Goal: Information Seeking & Learning: Learn about a topic

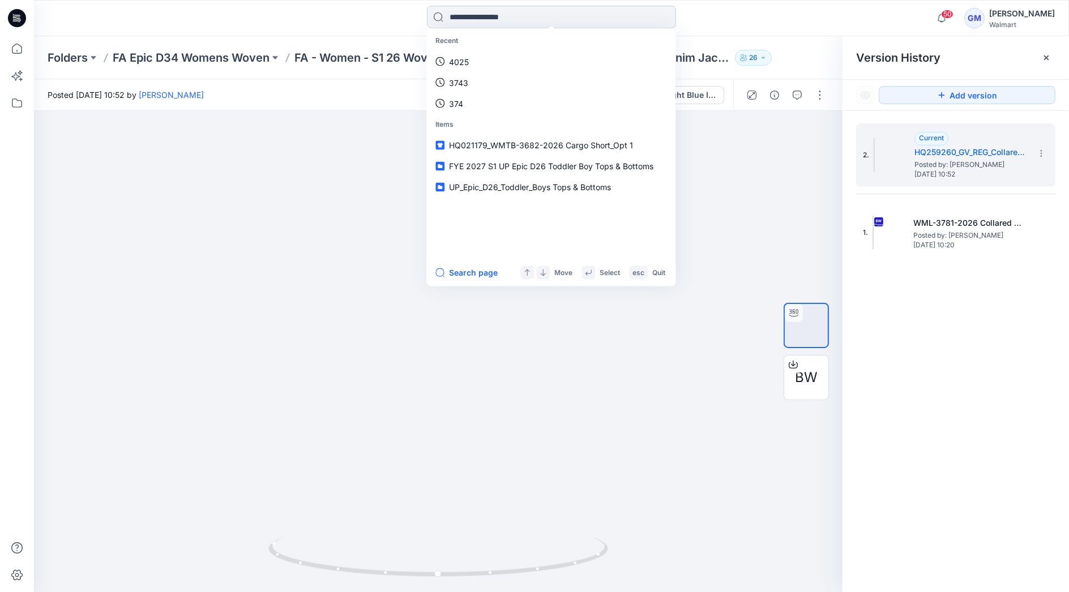
click at [538, 19] on input at bounding box center [551, 17] width 249 height 23
paste input "********"
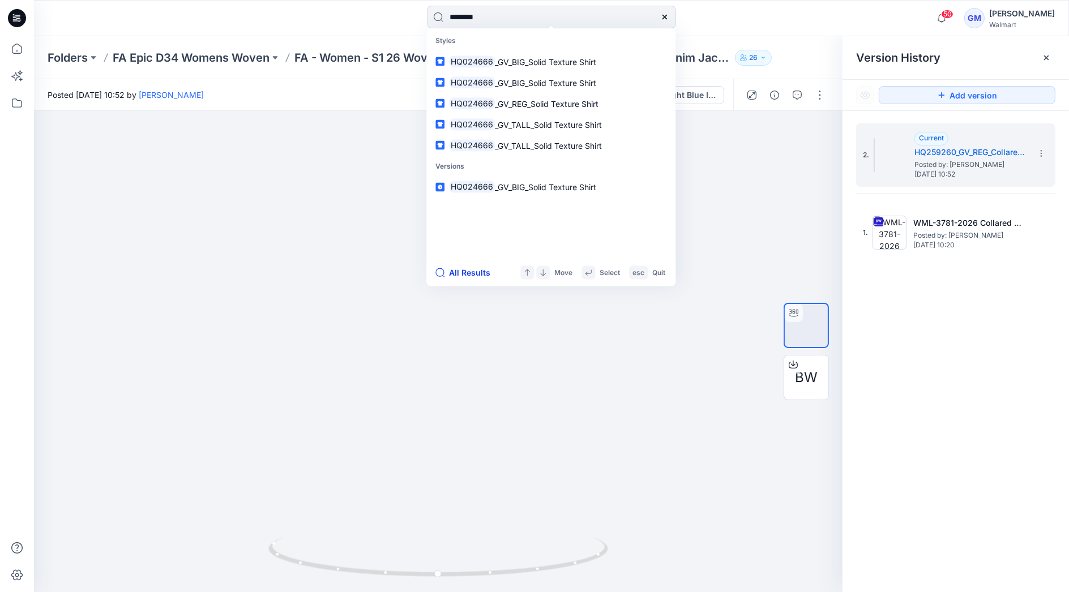
type input "********"
click at [466, 268] on button "All Results" at bounding box center [466, 273] width 62 height 14
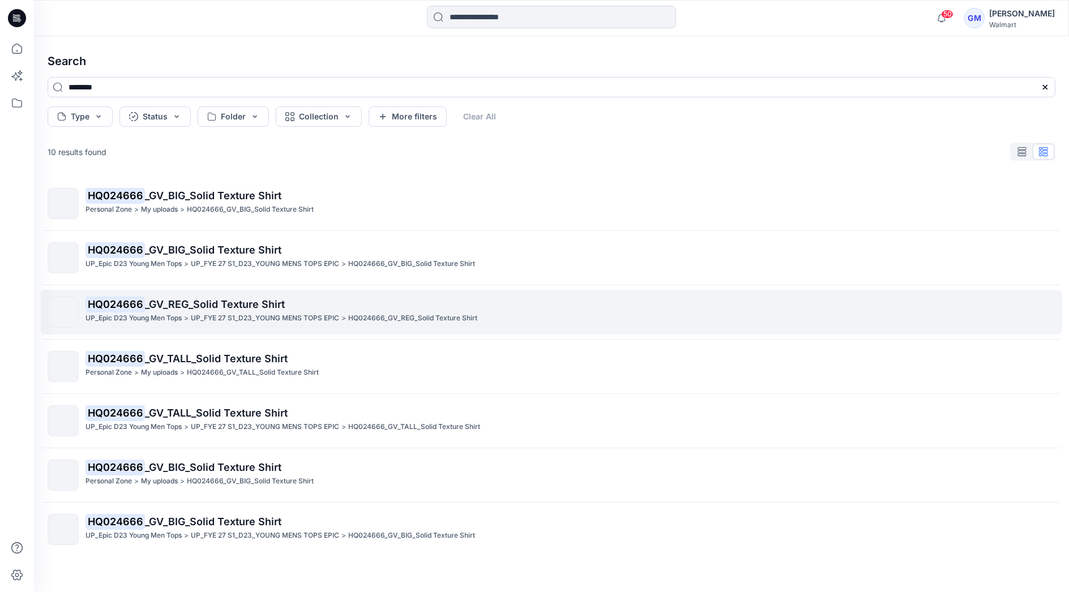
click at [224, 317] on p "UP_FYE 27 S1_D23_YOUNG MENS TOPS EPIC" at bounding box center [265, 318] width 148 height 12
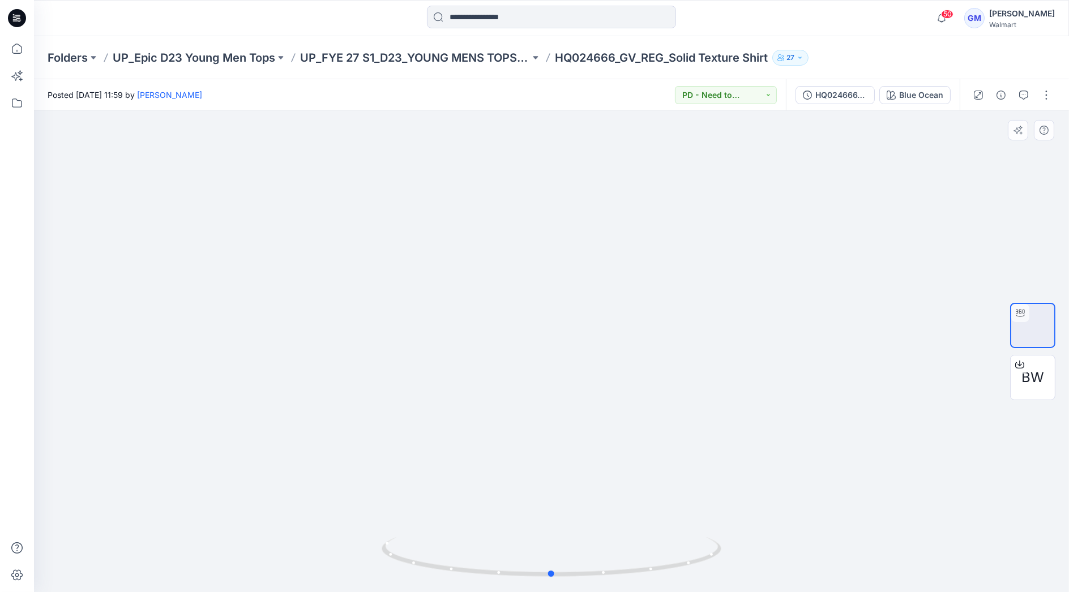
click at [185, 300] on div at bounding box center [551, 351] width 1035 height 481
click at [357, 23] on div at bounding box center [551, 18] width 517 height 25
click at [392, 59] on p "UP_FYE 27 S1_D23_YOUNG MENS TOPS EPIC" at bounding box center [415, 58] width 230 height 16
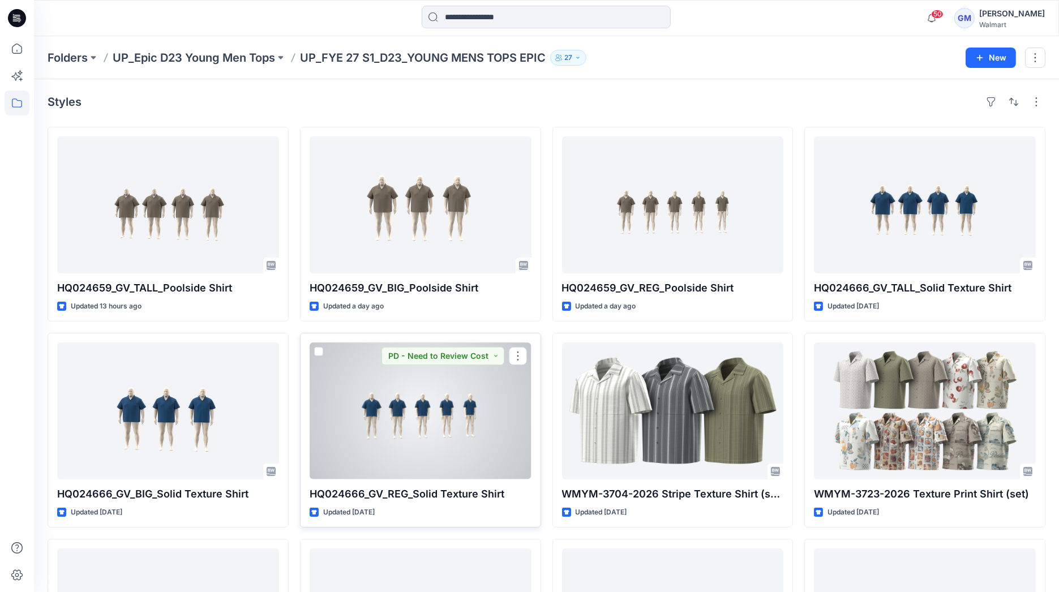
click at [431, 447] on div at bounding box center [421, 410] width 222 height 137
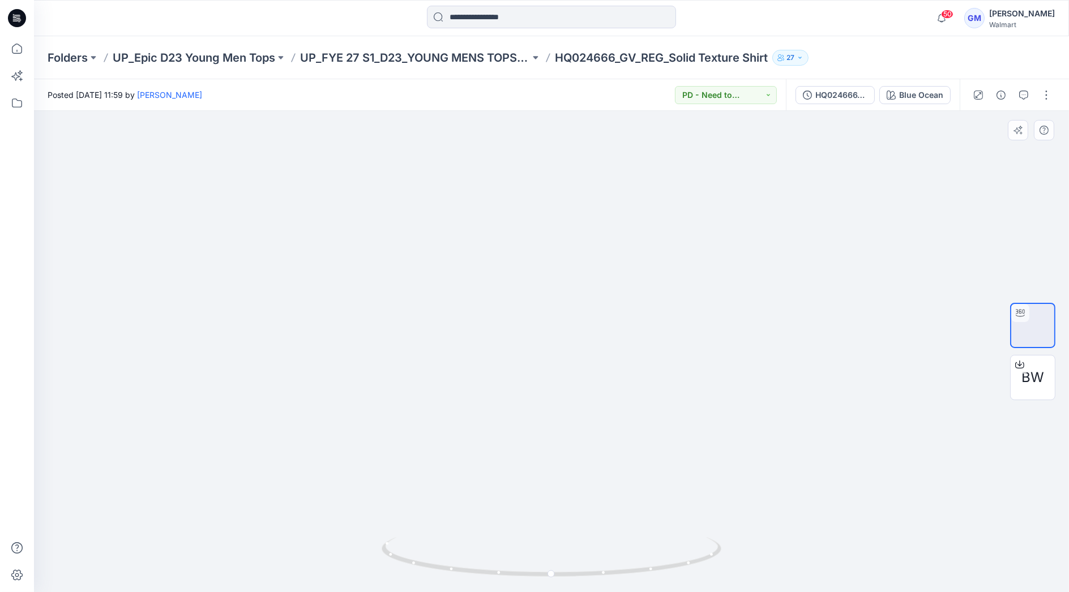
click at [228, 306] on div at bounding box center [551, 351] width 1035 height 481
click at [486, 57] on p "UP_FYE 27 S1_D23_YOUNG MENS TOPS EPIC" at bounding box center [415, 58] width 230 height 16
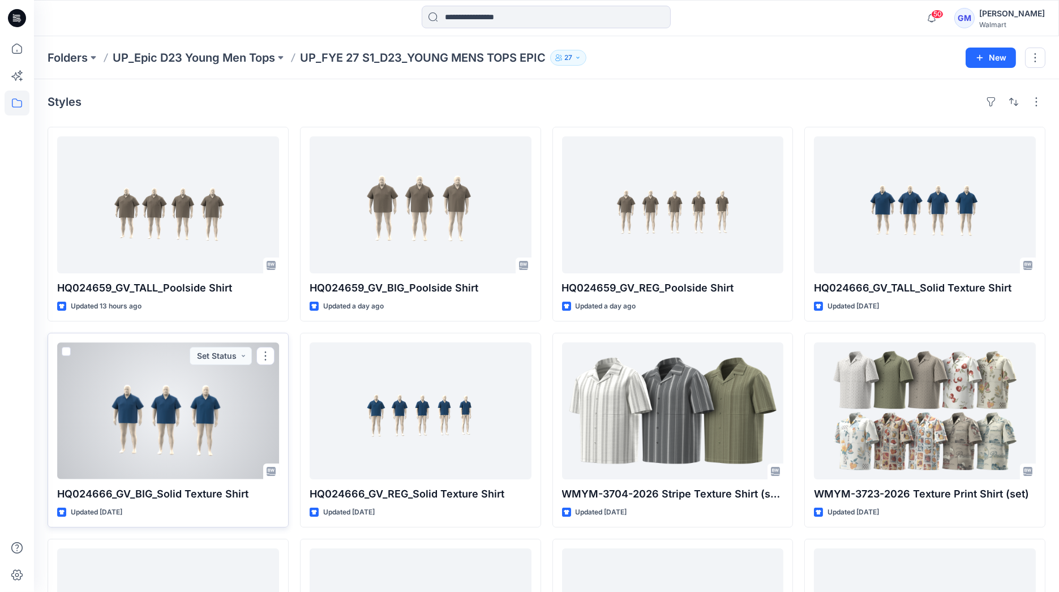
click at [193, 460] on div at bounding box center [168, 410] width 222 height 137
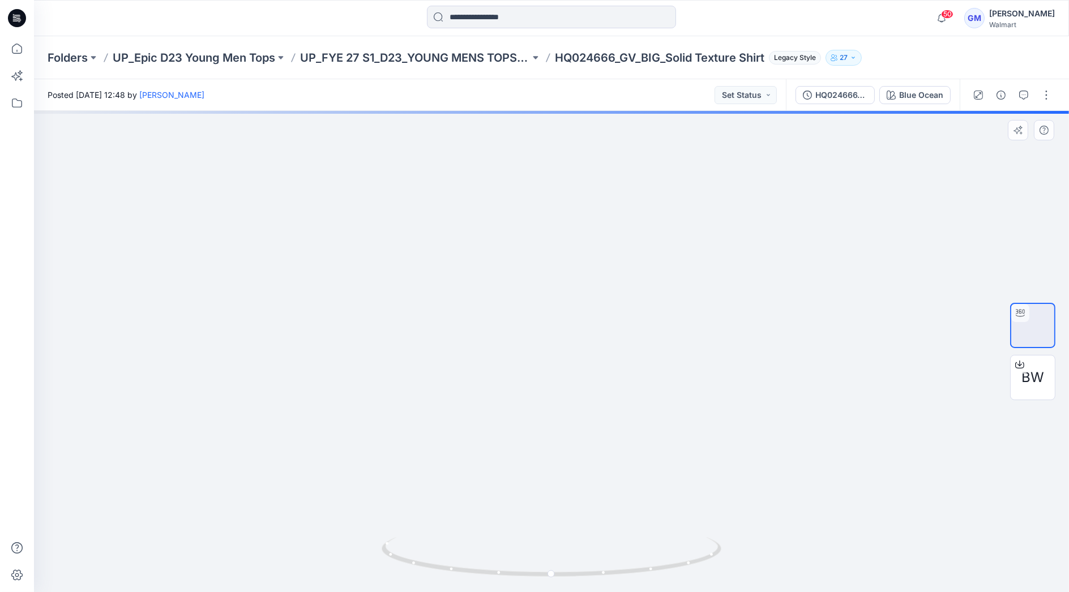
click at [176, 319] on div at bounding box center [551, 351] width 1035 height 481
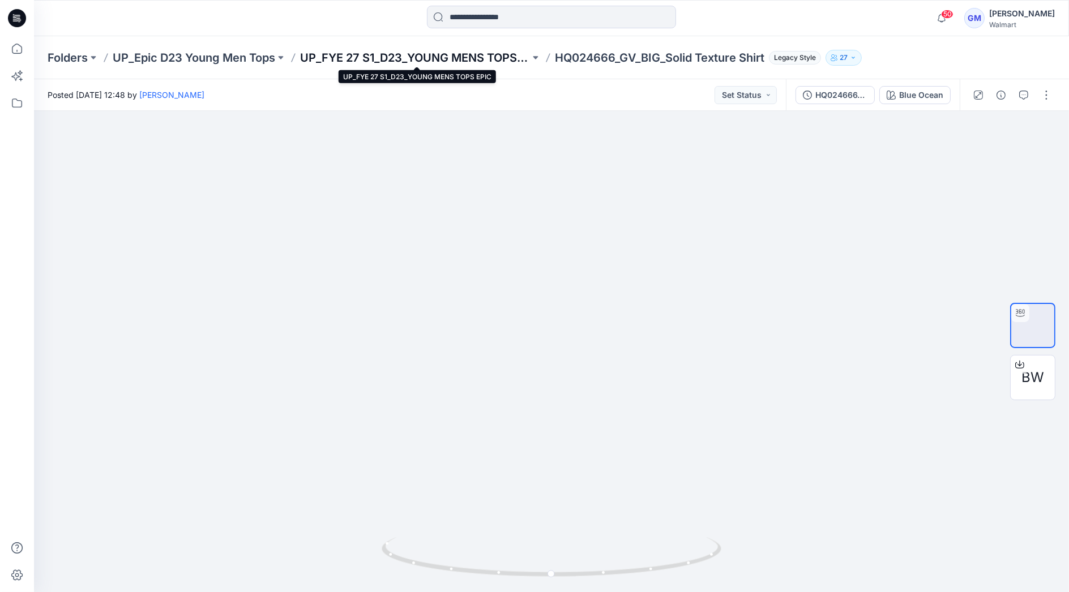
click at [462, 53] on p "UP_FYE 27 S1_D23_YOUNG MENS TOPS EPIC" at bounding box center [415, 58] width 230 height 16
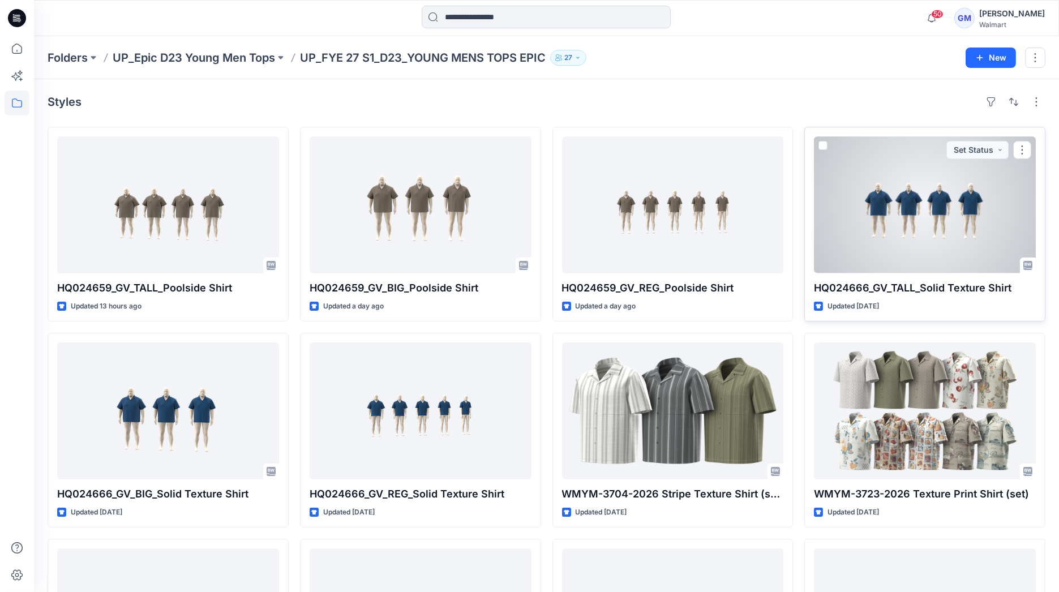
click at [859, 218] on div at bounding box center [925, 204] width 222 height 137
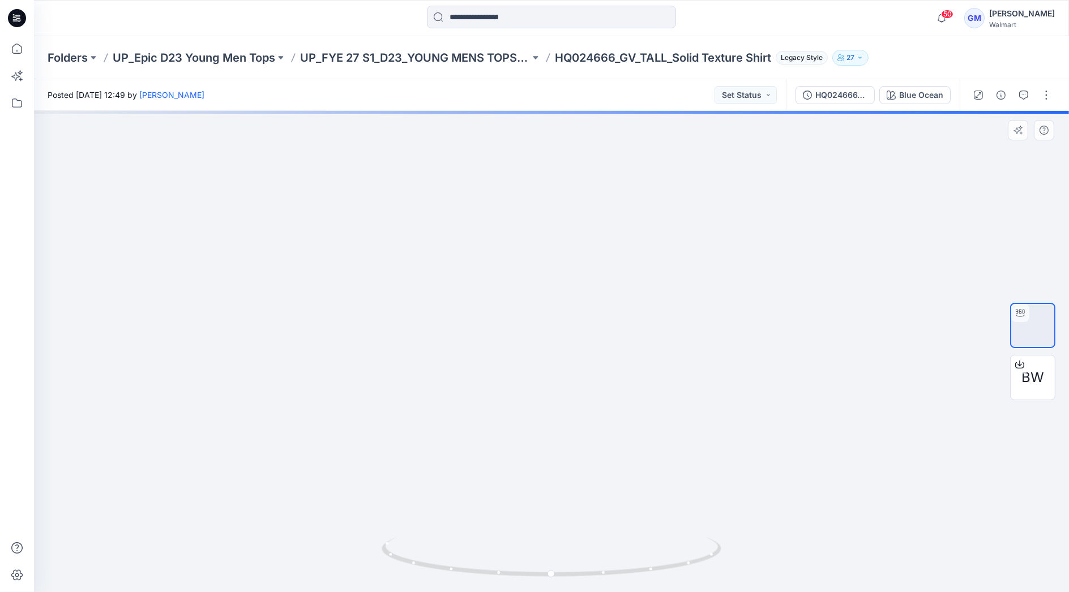
click at [238, 367] on div at bounding box center [551, 351] width 1035 height 481
